Goal: Task Accomplishment & Management: Manage account settings

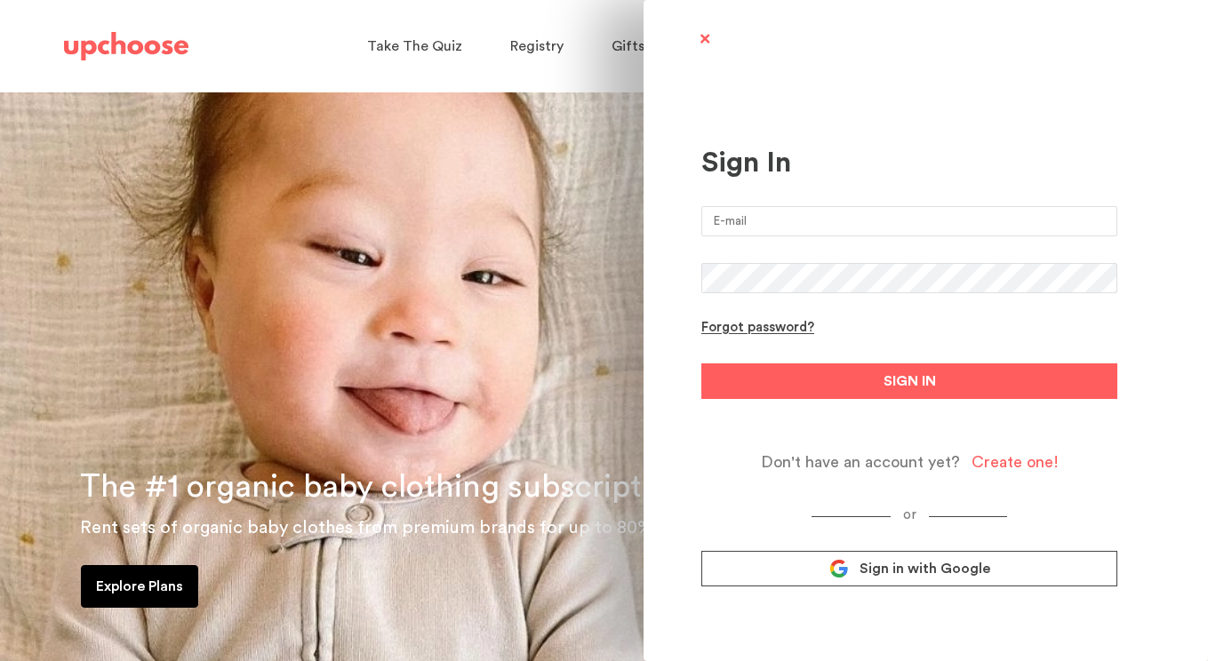
click at [936, 571] on span "Sign in with Google" at bounding box center [924, 569] width 131 height 18
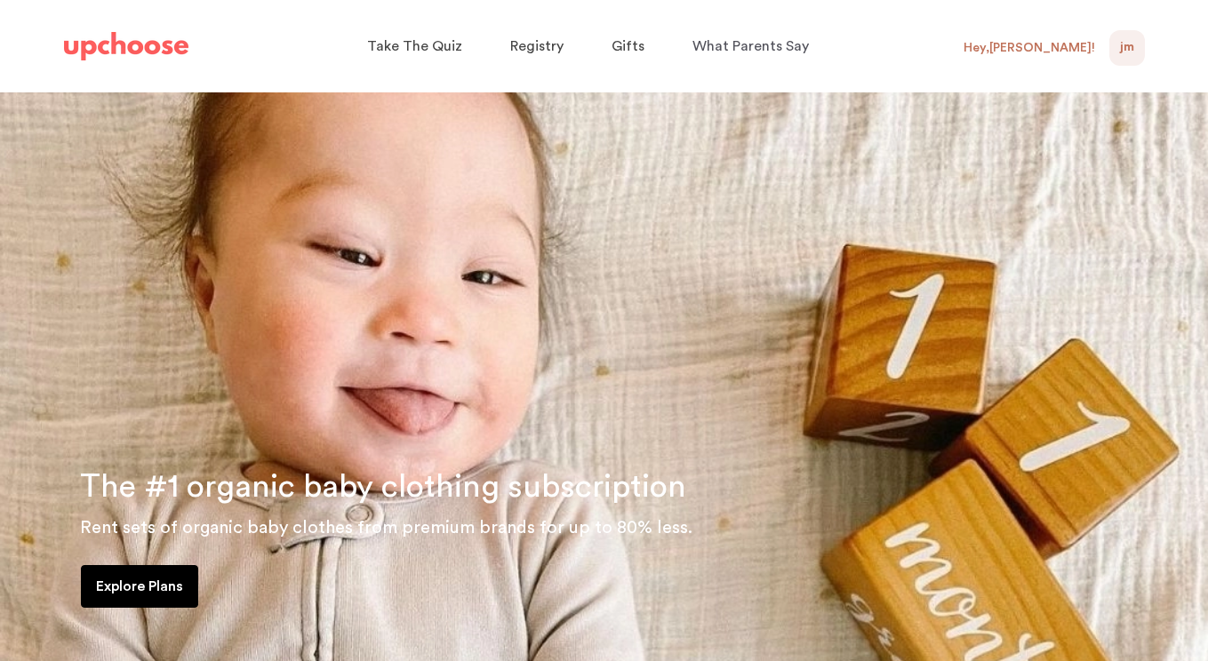
click at [1074, 50] on div "Hey, Jacki !" at bounding box center [1029, 48] width 132 height 16
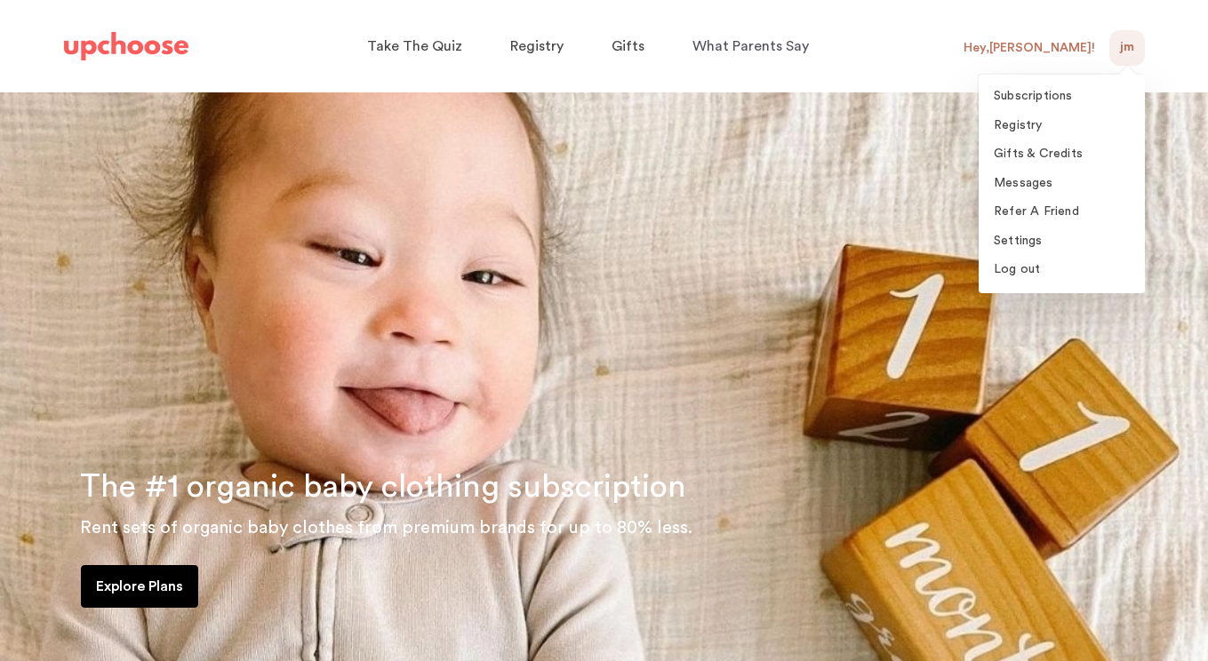
click at [1128, 45] on span "JM" at bounding box center [1127, 47] width 14 height 21
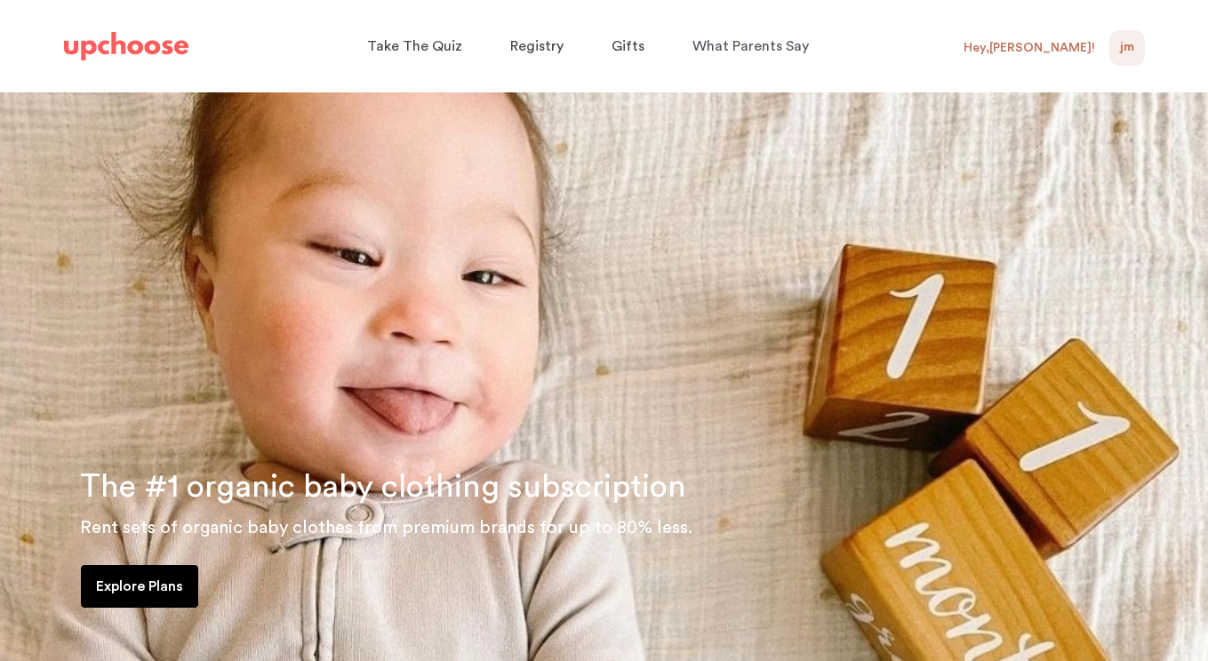
click at [1123, 39] on span "JM" at bounding box center [1127, 47] width 14 height 21
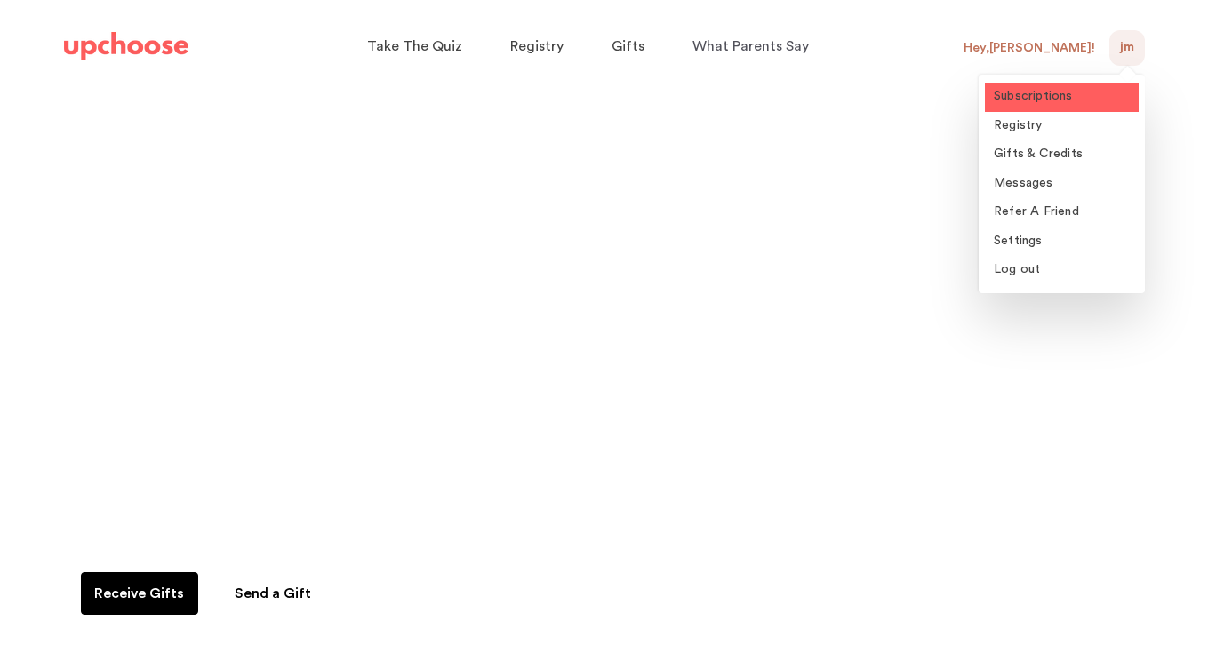
click at [1016, 108] on link "Subscriptions" at bounding box center [1062, 97] width 154 height 29
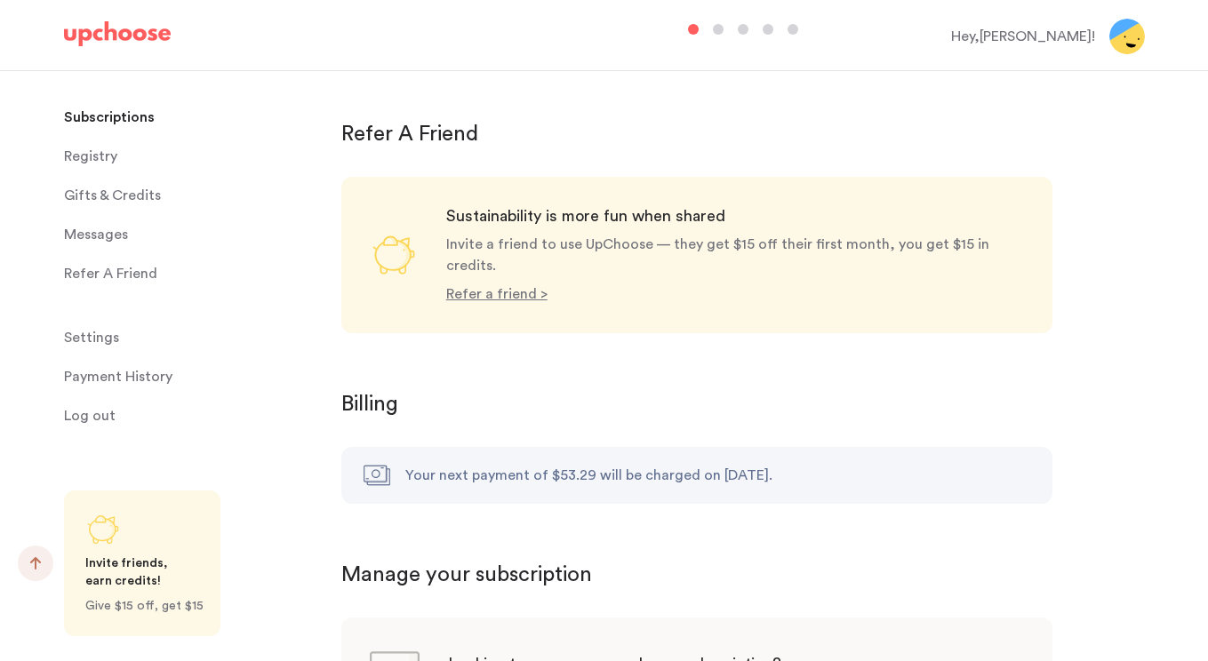
scroll to position [1687, 0]
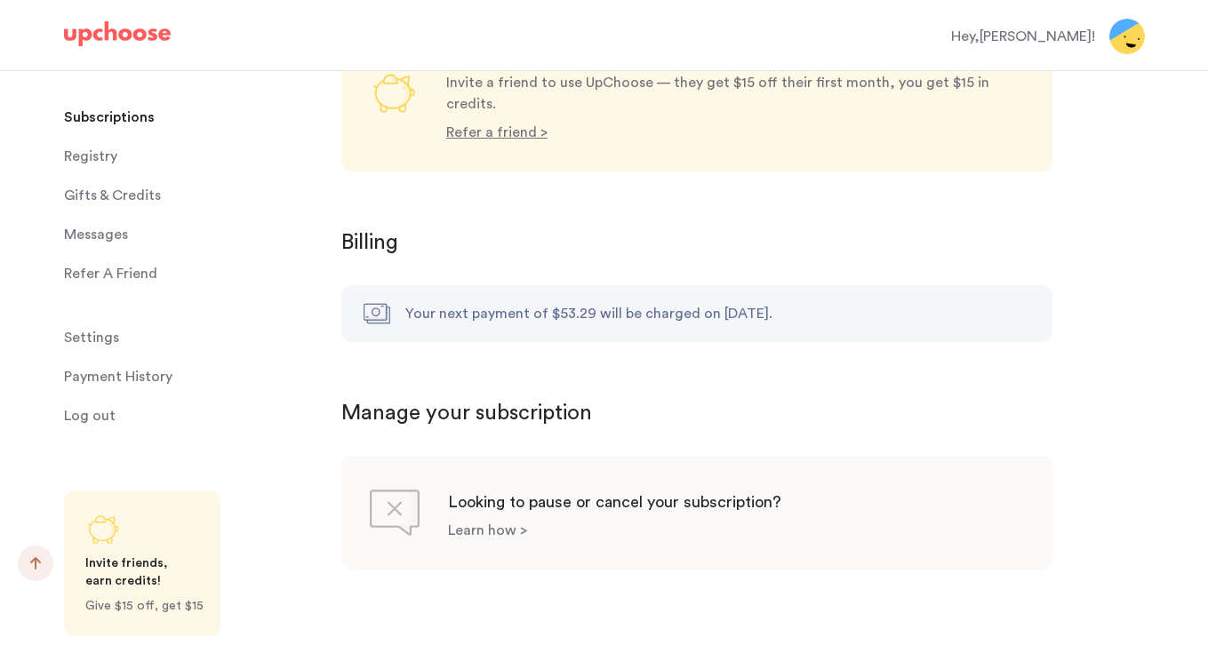
click at [451, 523] on p "Learn how >" at bounding box center [487, 530] width 79 height 14
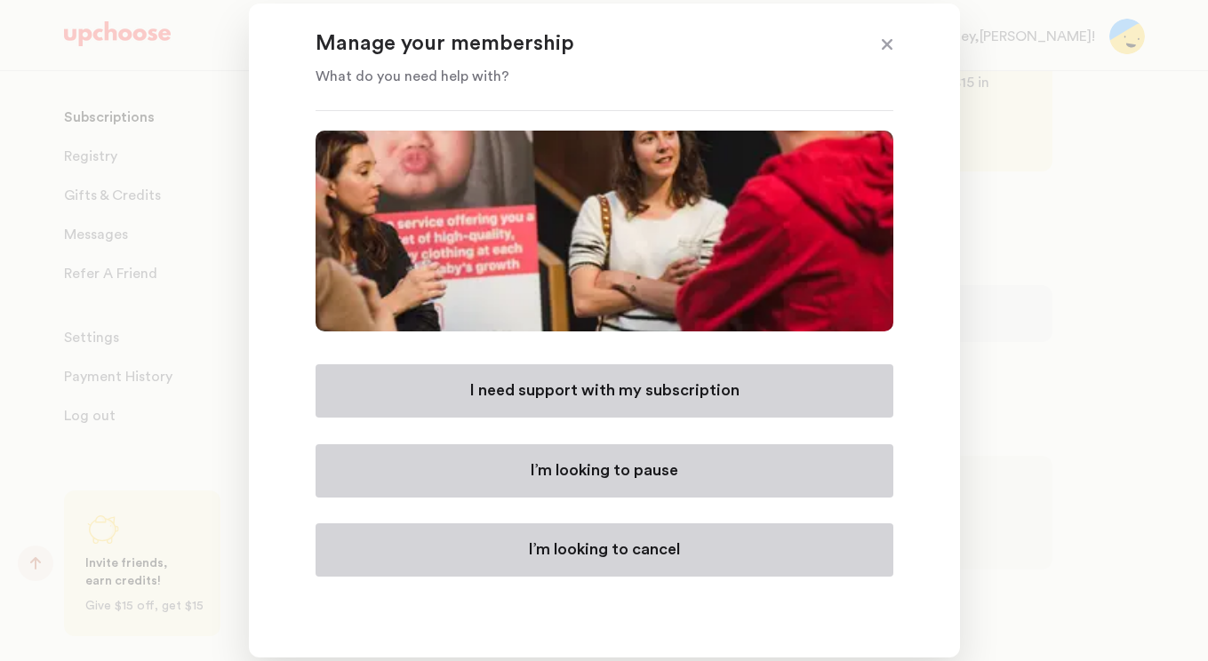
click at [506, 550] on button "I’m looking to cancel" at bounding box center [605, 549] width 578 height 53
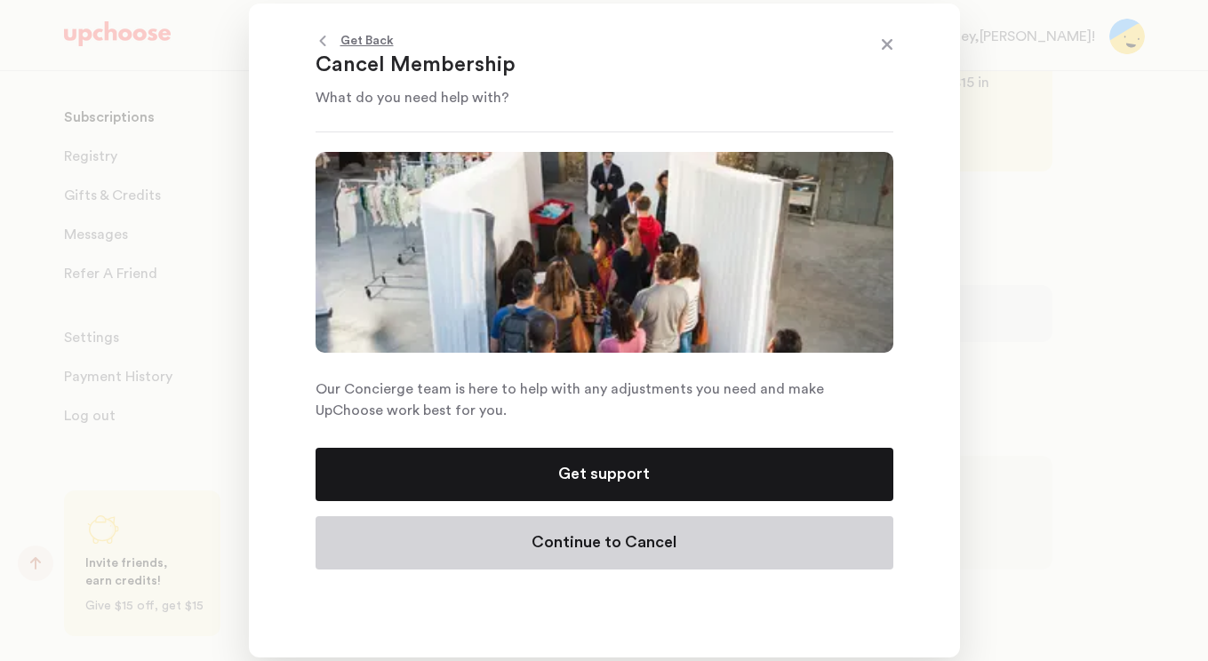
click at [531, 547] on button "Continue to Cancel" at bounding box center [605, 542] width 578 height 53
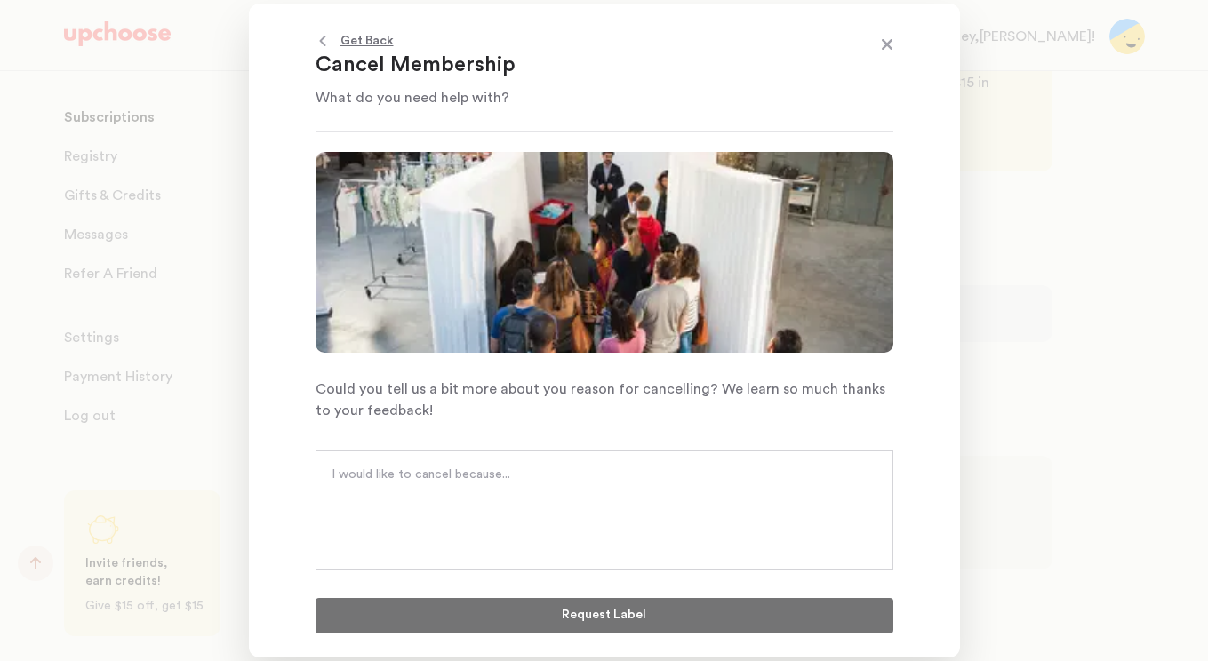
click at [527, 515] on textarea at bounding box center [605, 492] width 546 height 53
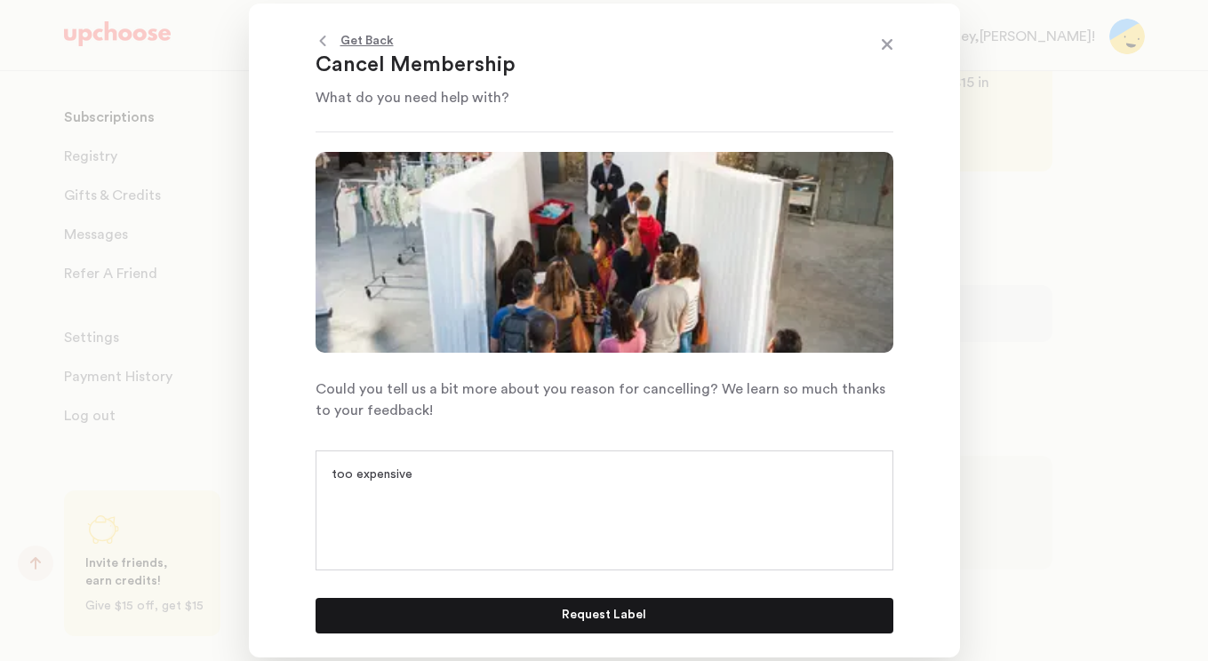
type textarea "too expensive"
click at [592, 617] on p "Request Label" at bounding box center [604, 615] width 84 height 21
click at [523, 603] on button "Request Label" at bounding box center [605, 616] width 578 height 36
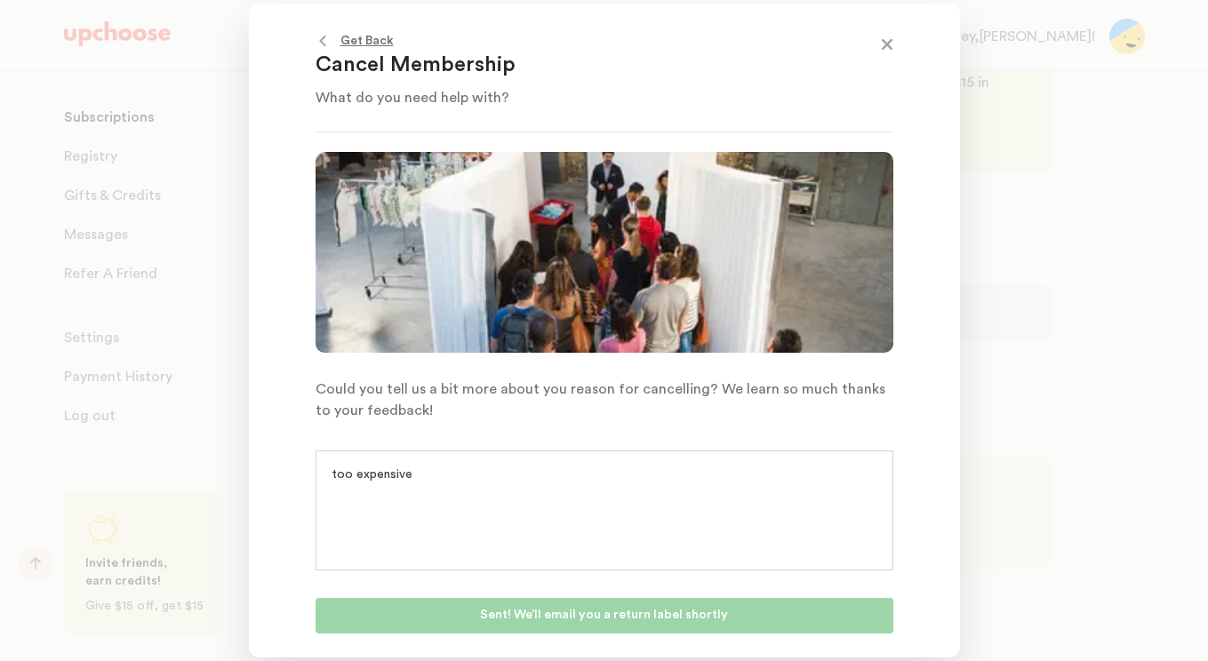
click at [888, 44] on span at bounding box center [886, 46] width 23 height 23
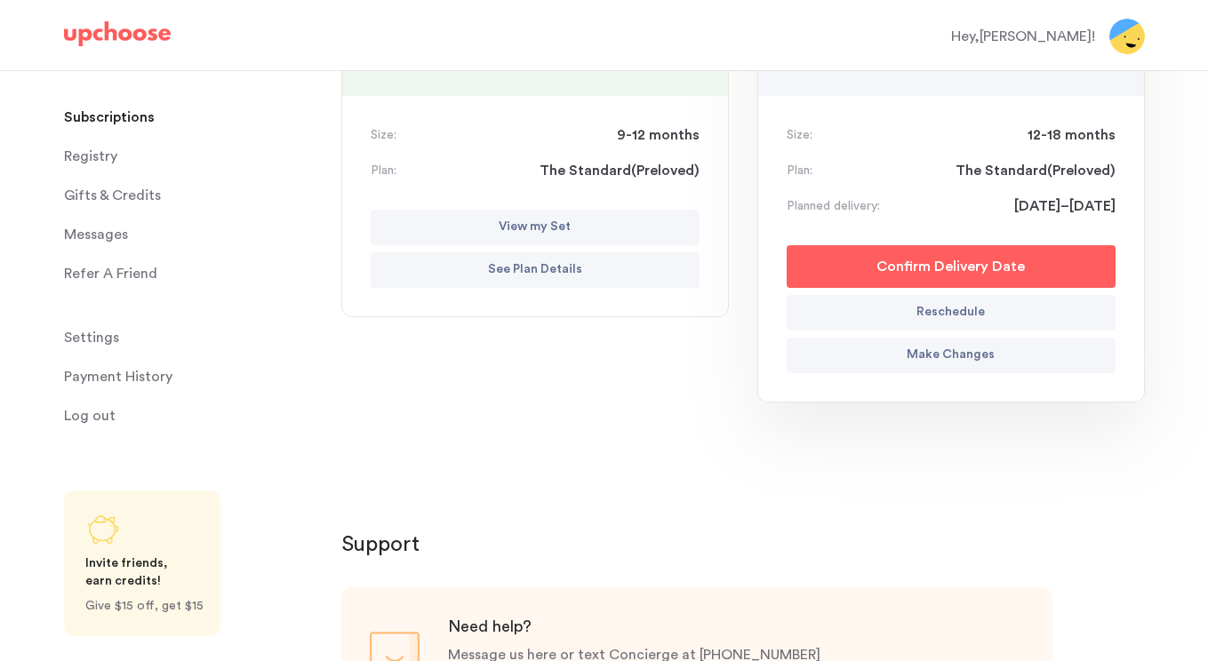
scroll to position [354, 0]
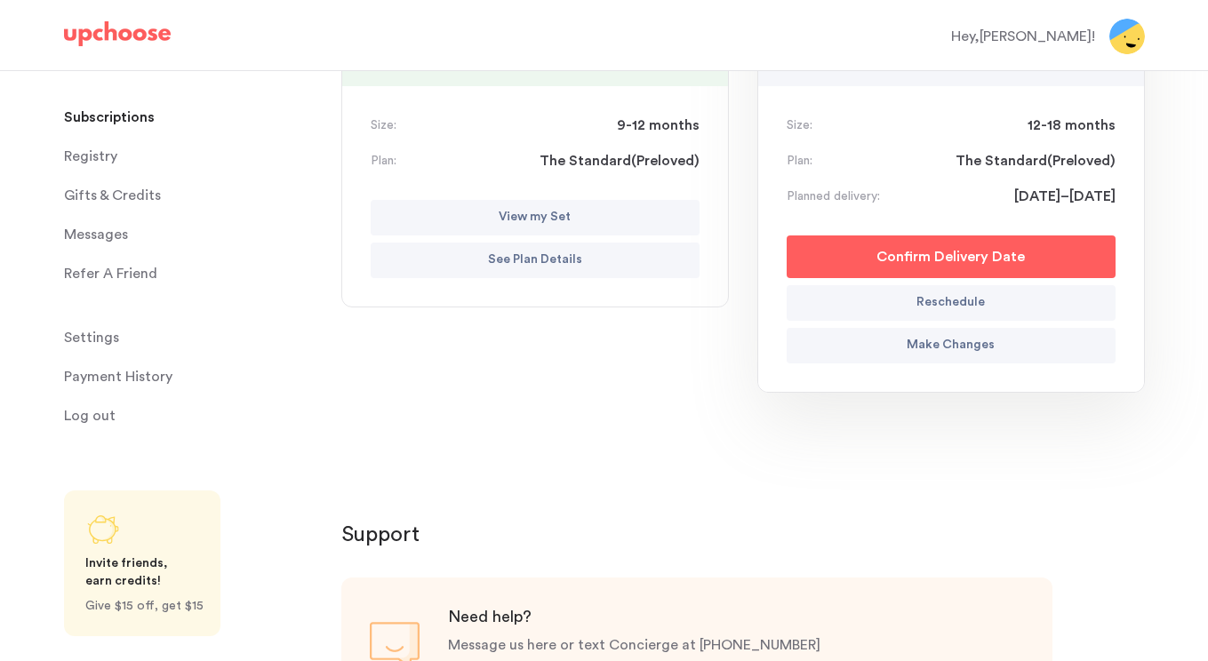
click at [929, 304] on p "Reschedule" at bounding box center [950, 302] width 68 height 21
select select "October"
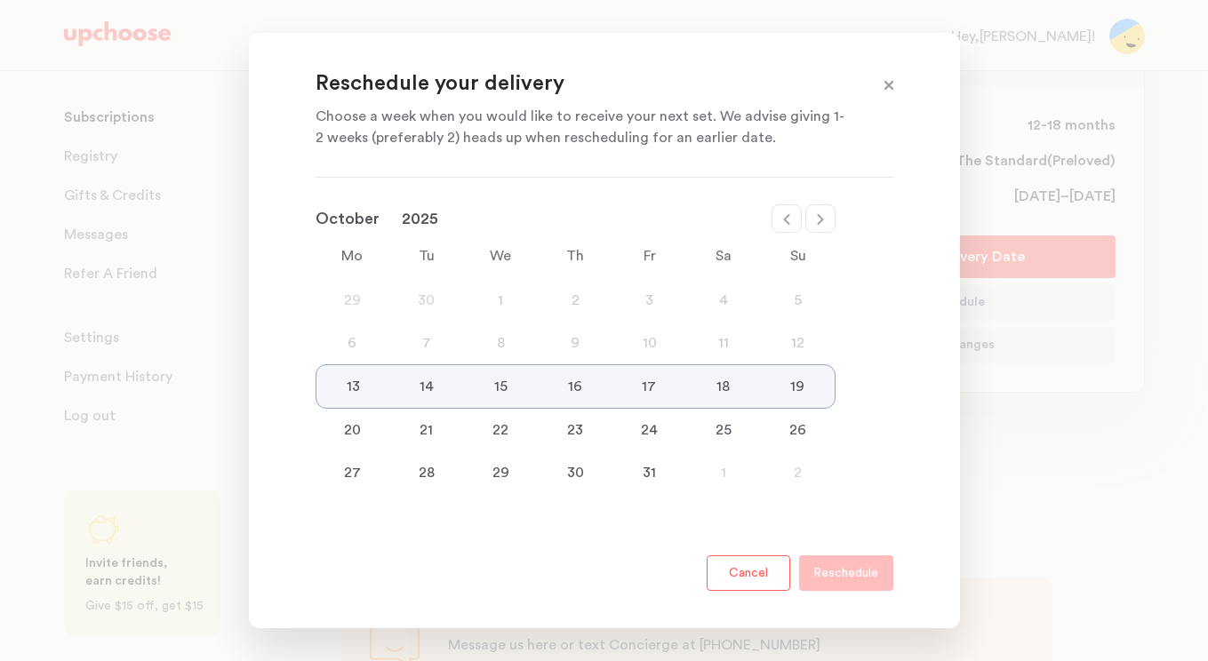
click at [354, 372] on div "13 14 15 16 17 18 19" at bounding box center [576, 386] width 520 height 44
click at [350, 352] on div "6" at bounding box center [353, 342] width 75 height 21
click at [348, 380] on div "13" at bounding box center [353, 386] width 74 height 21
click at [341, 345] on div "6" at bounding box center [353, 342] width 75 height 21
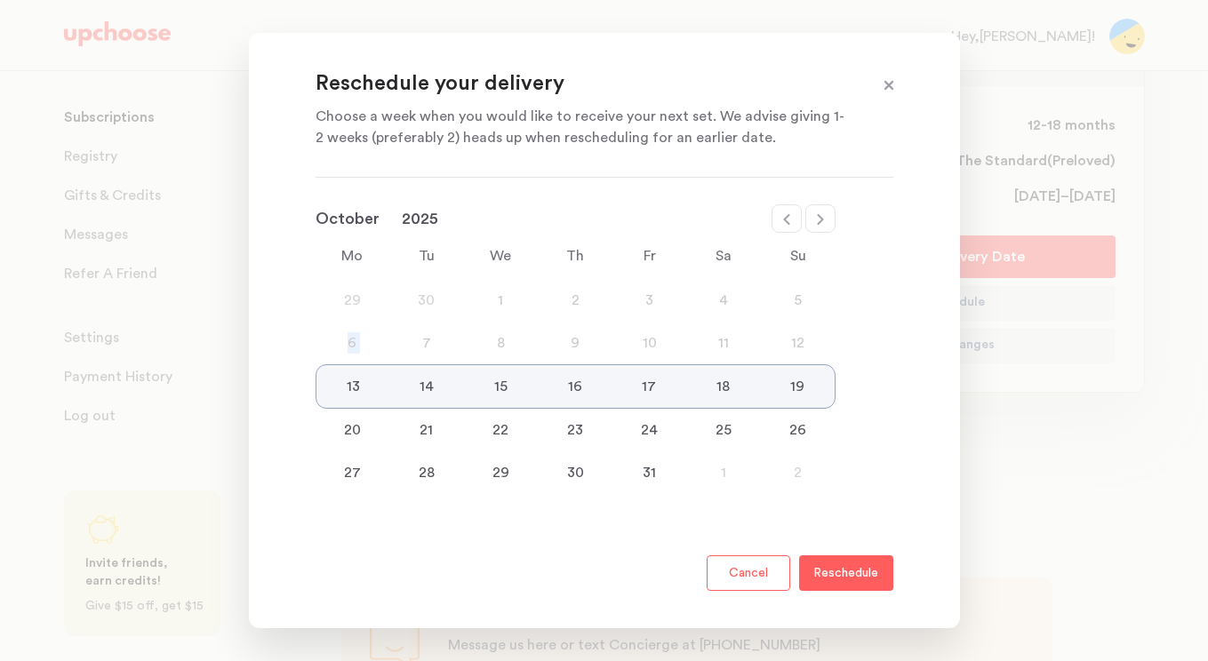
click at [341, 345] on div "6" at bounding box center [353, 342] width 75 height 21
click at [883, 85] on span at bounding box center [888, 86] width 23 height 23
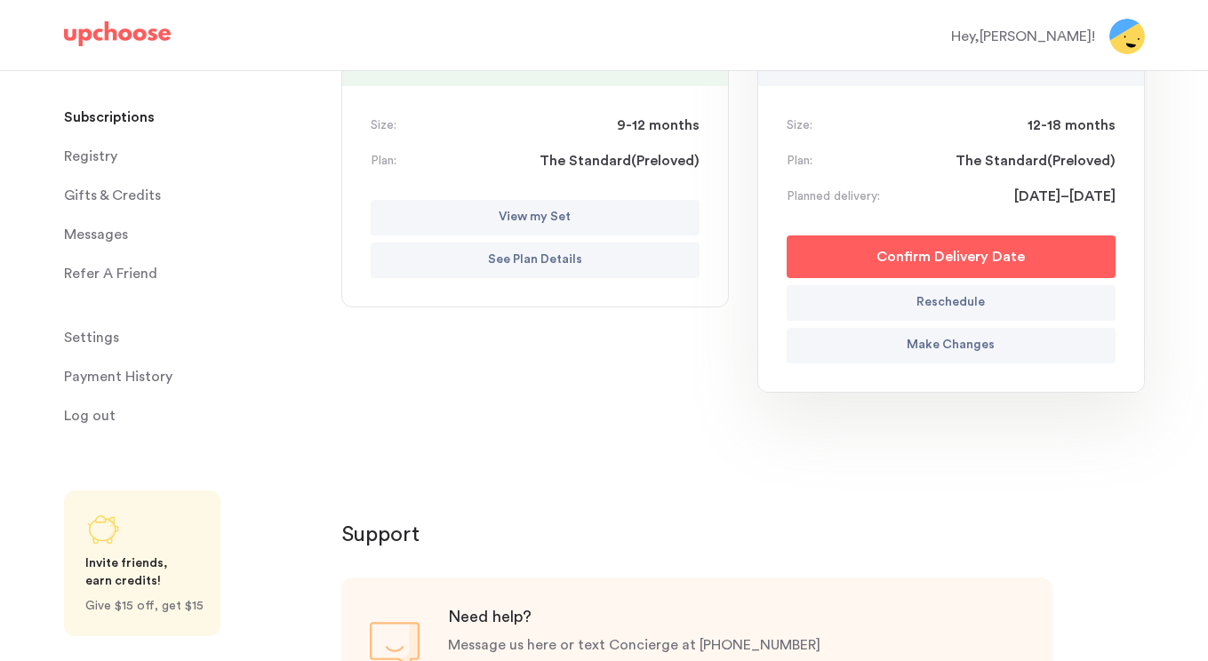
click at [897, 269] on button "Confirm Delivery Date" at bounding box center [951, 257] width 329 height 43
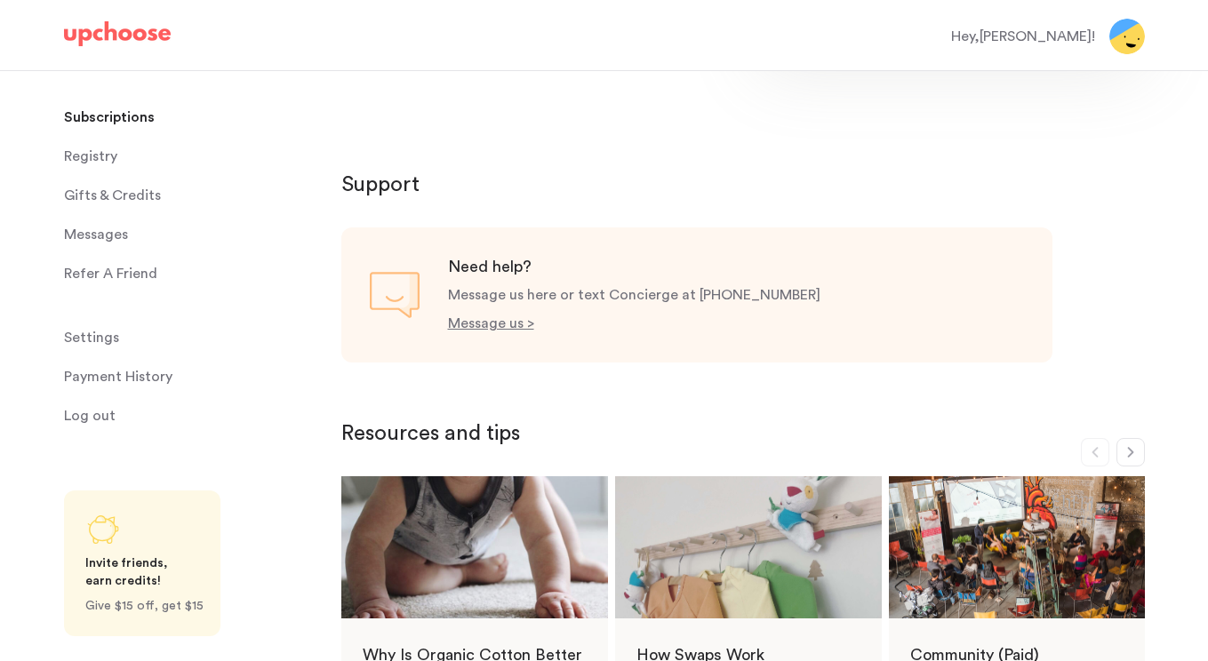
scroll to position [666, 0]
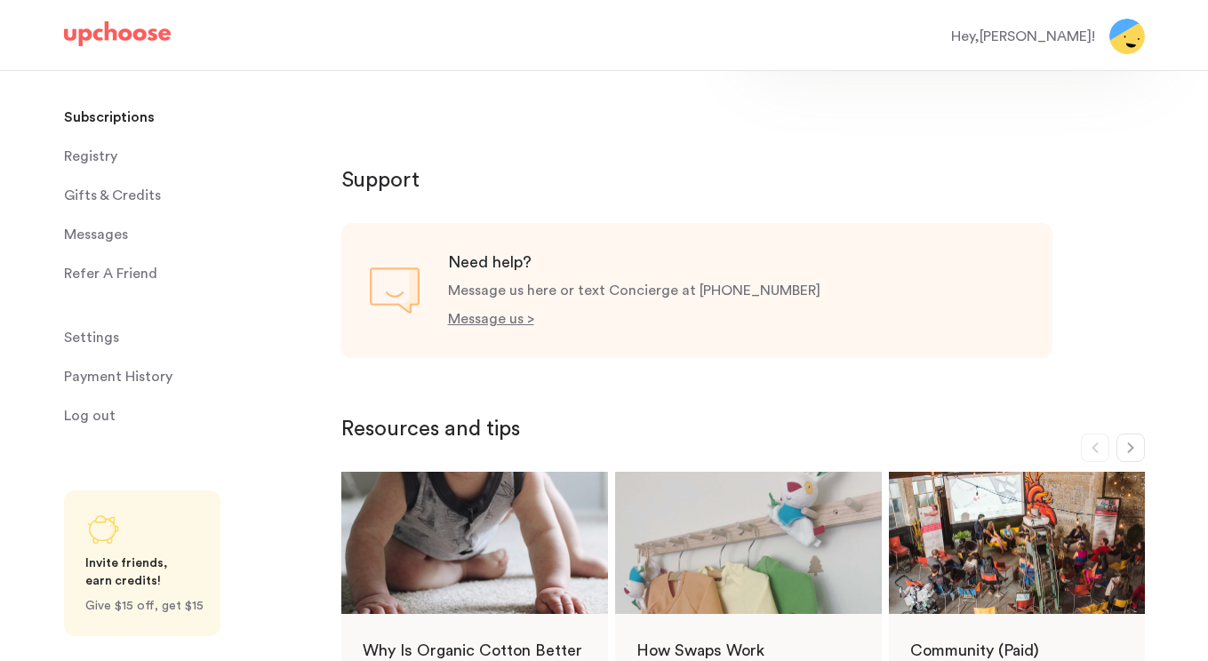
click at [128, 196] on span "Gifts & Credits" at bounding box center [112, 196] width 97 height 36
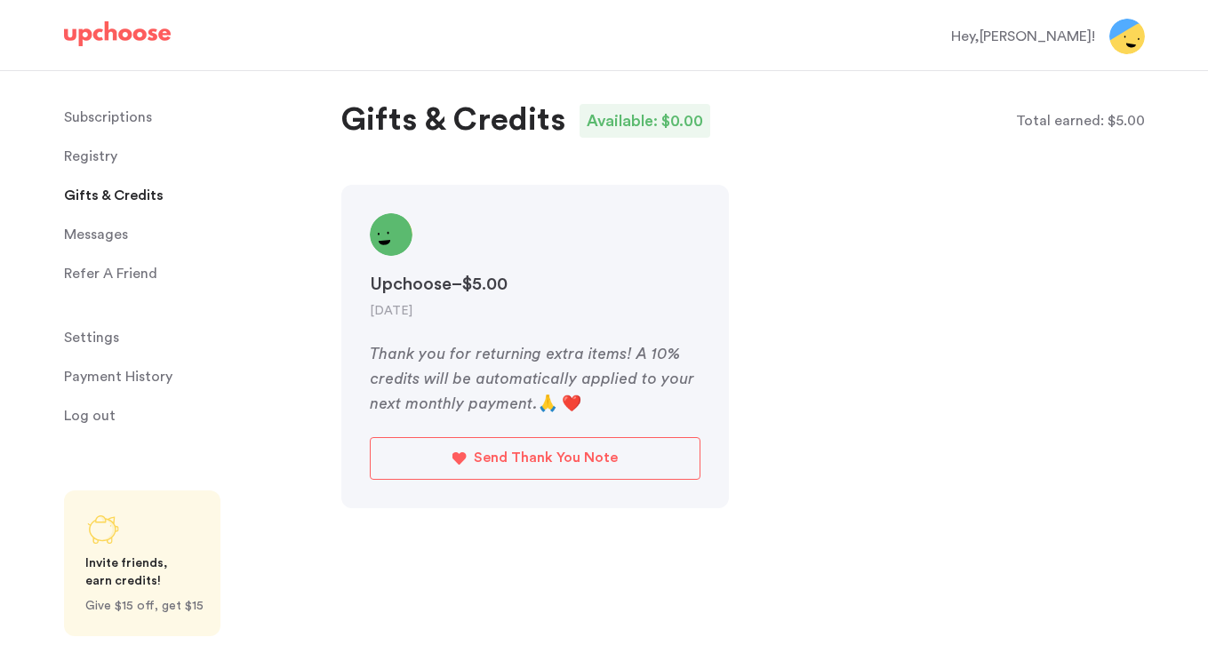
click at [397, 234] on div at bounding box center [391, 234] width 43 height 43
click at [456, 255] on header "Upchoose – $5.00 Feb 11, 2025" at bounding box center [535, 266] width 331 height 107
click at [82, 124] on p "Subscriptions" at bounding box center [108, 118] width 88 height 36
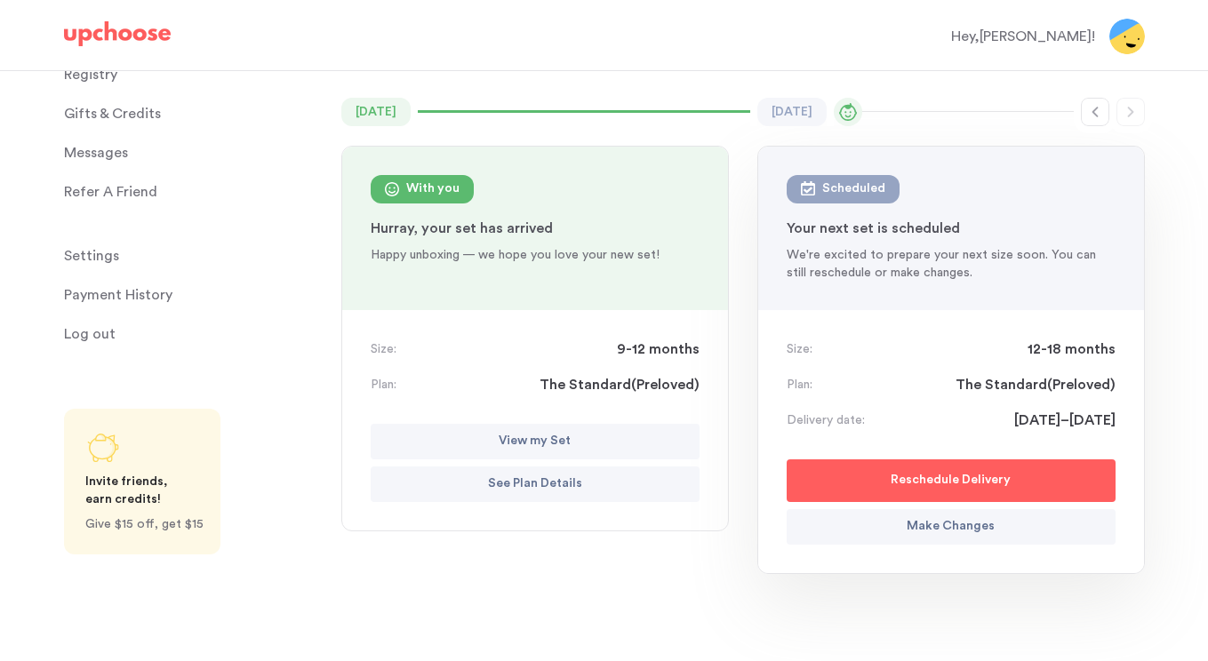
scroll to position [145, 0]
